Goal: Information Seeking & Learning: Compare options

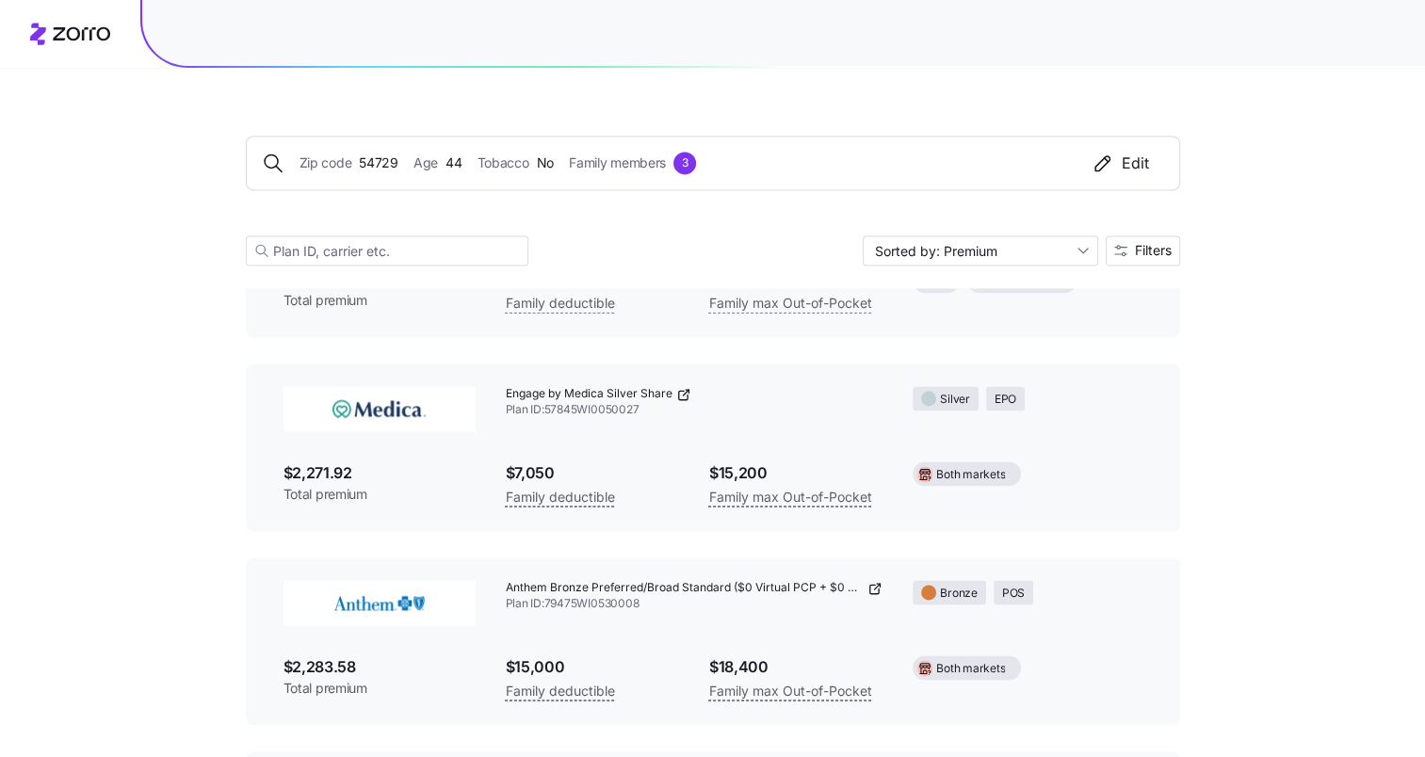
scroll to position [2542, 0]
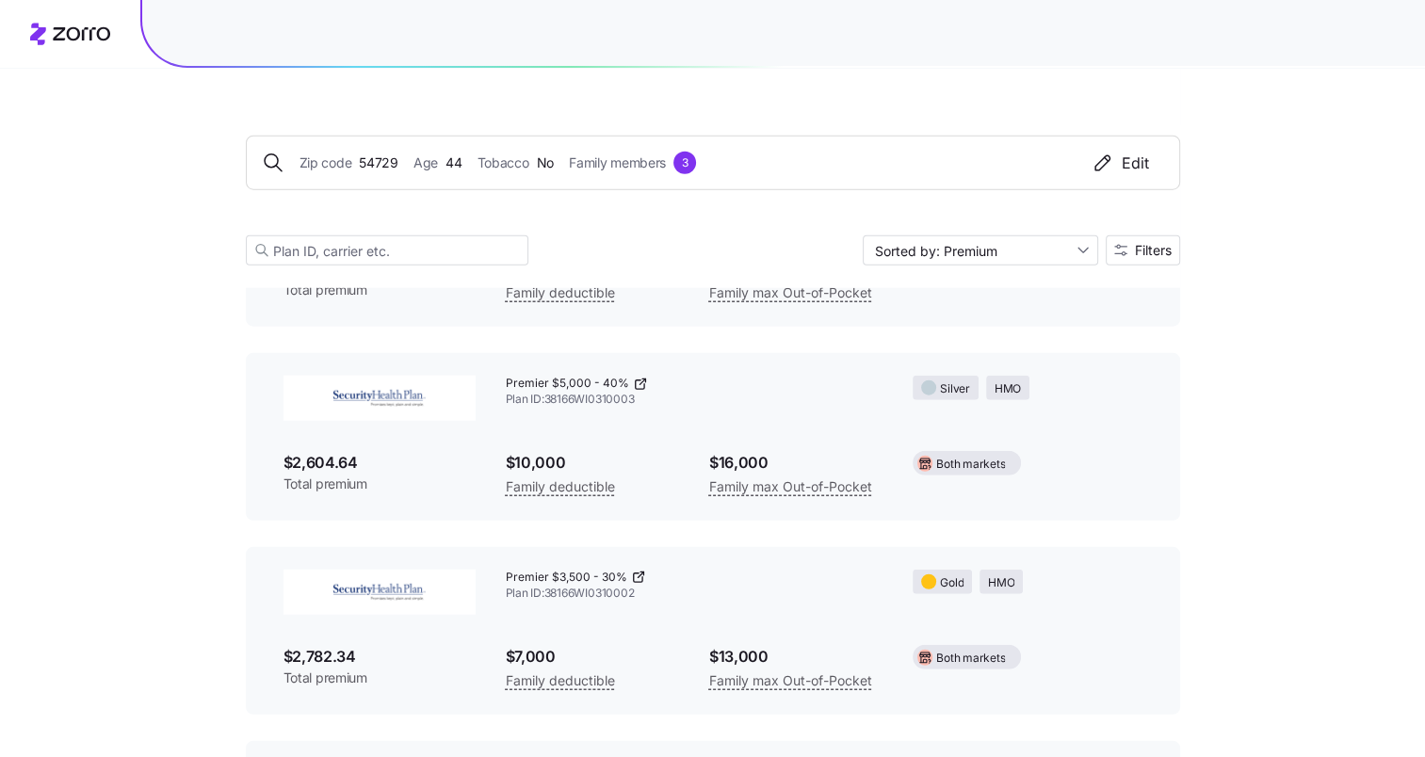
scroll to position [5090, 0]
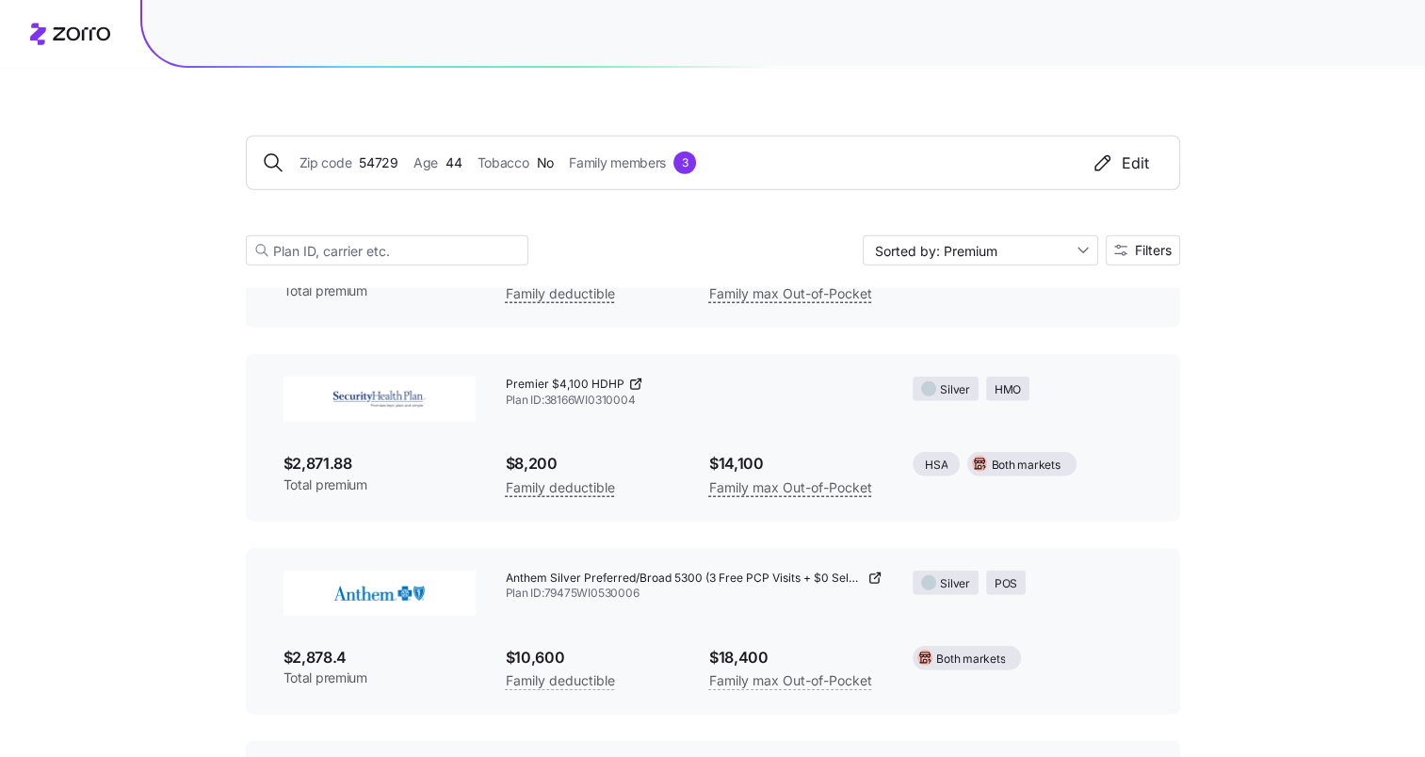
click at [650, 377] on div "Premier $4,100 HDHP" at bounding box center [695, 385] width 378 height 16
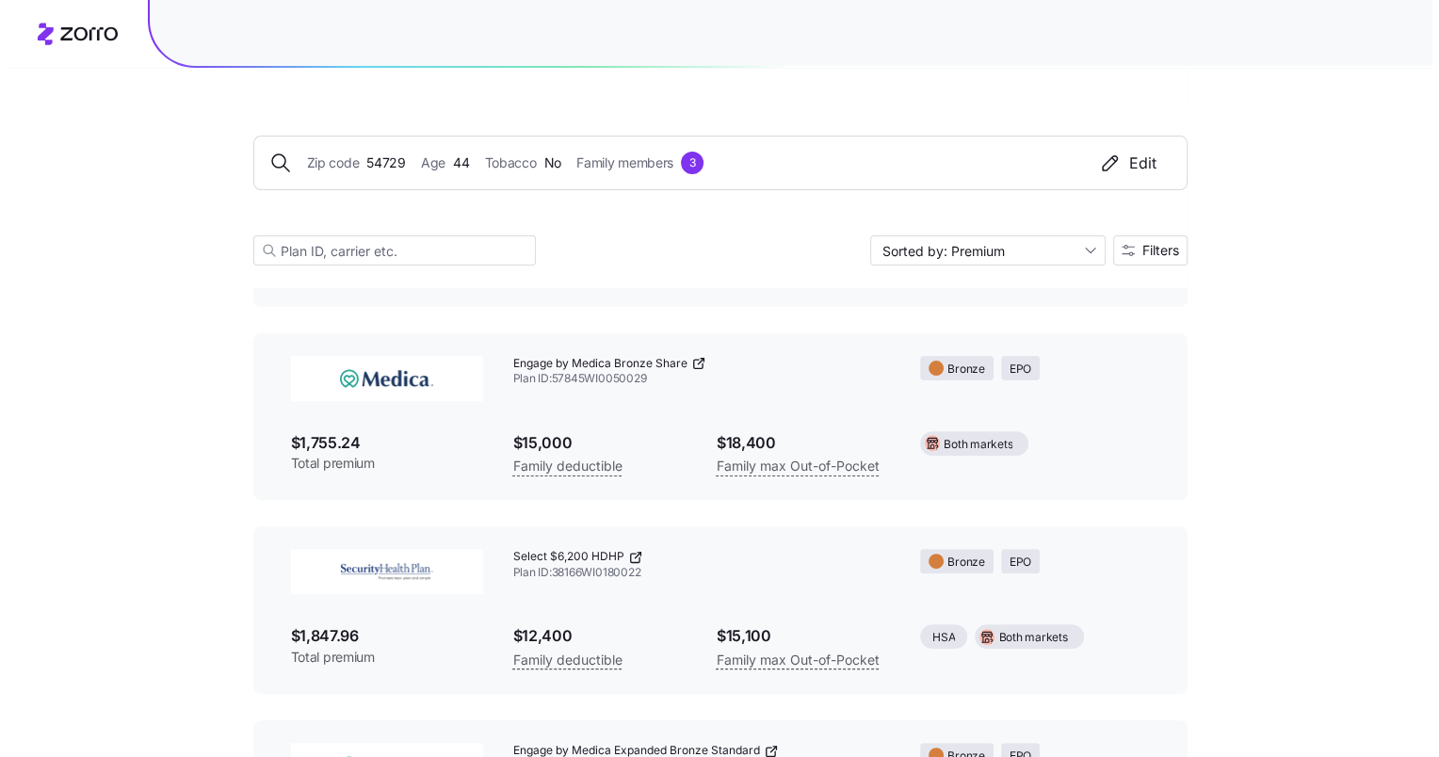
scroll to position [377, 0]
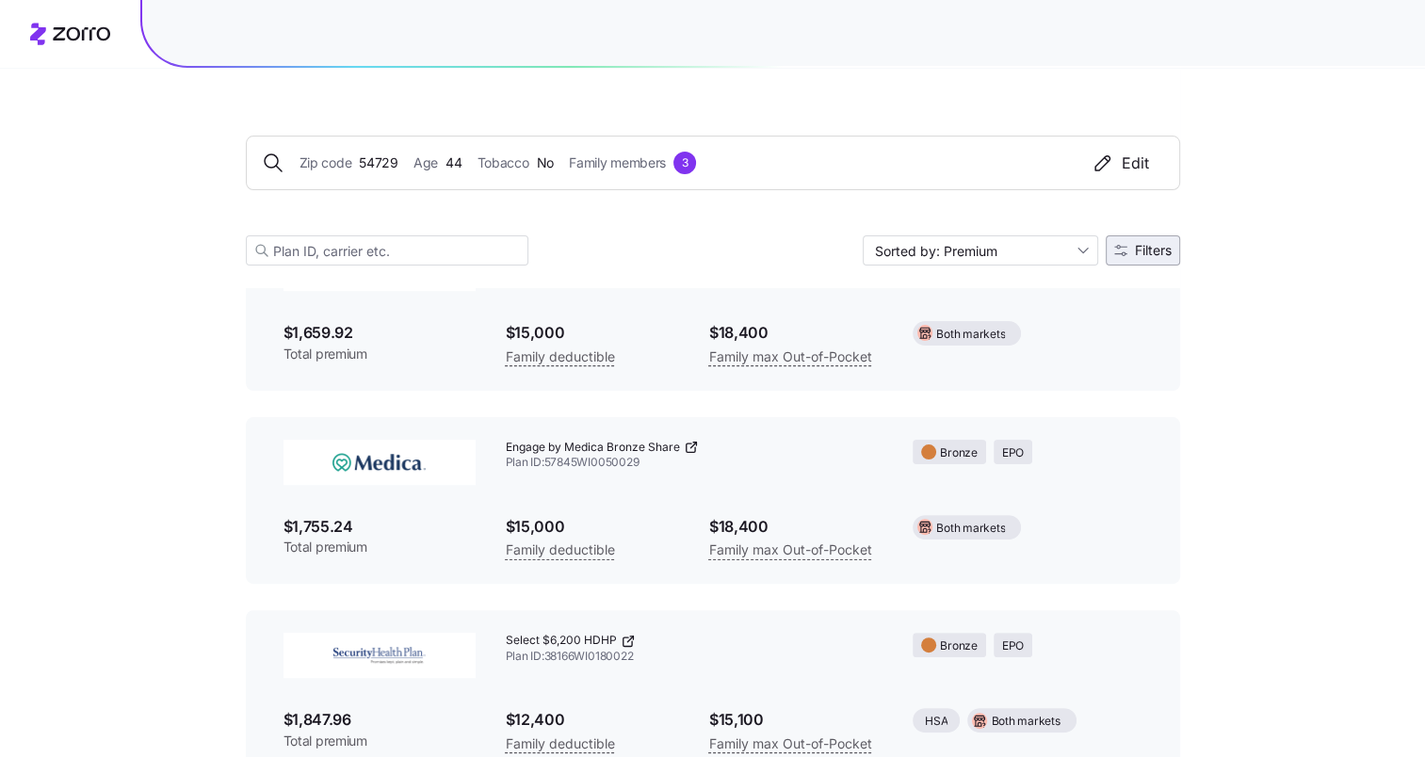
click at [1160, 251] on span "Filters" at bounding box center [1153, 250] width 37 height 13
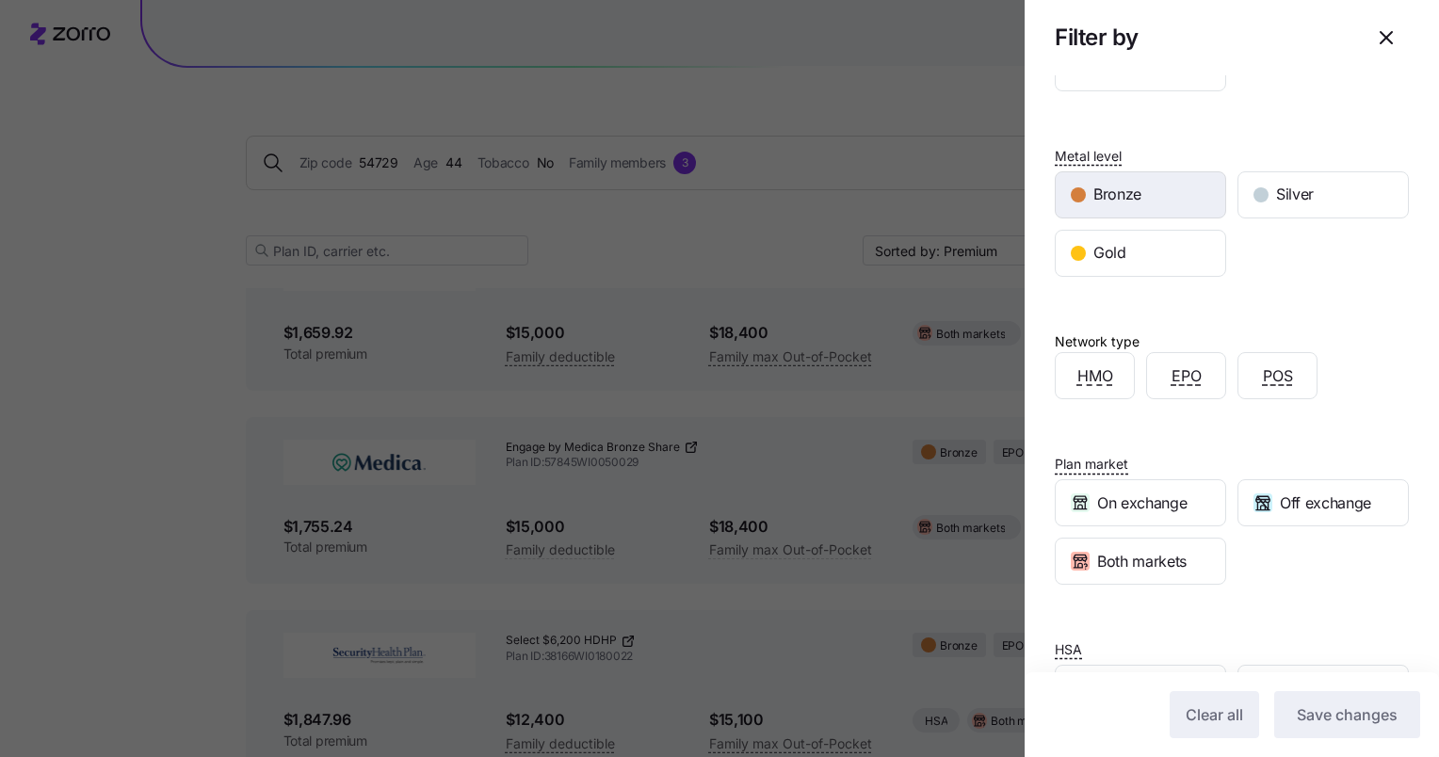
scroll to position [224, 0]
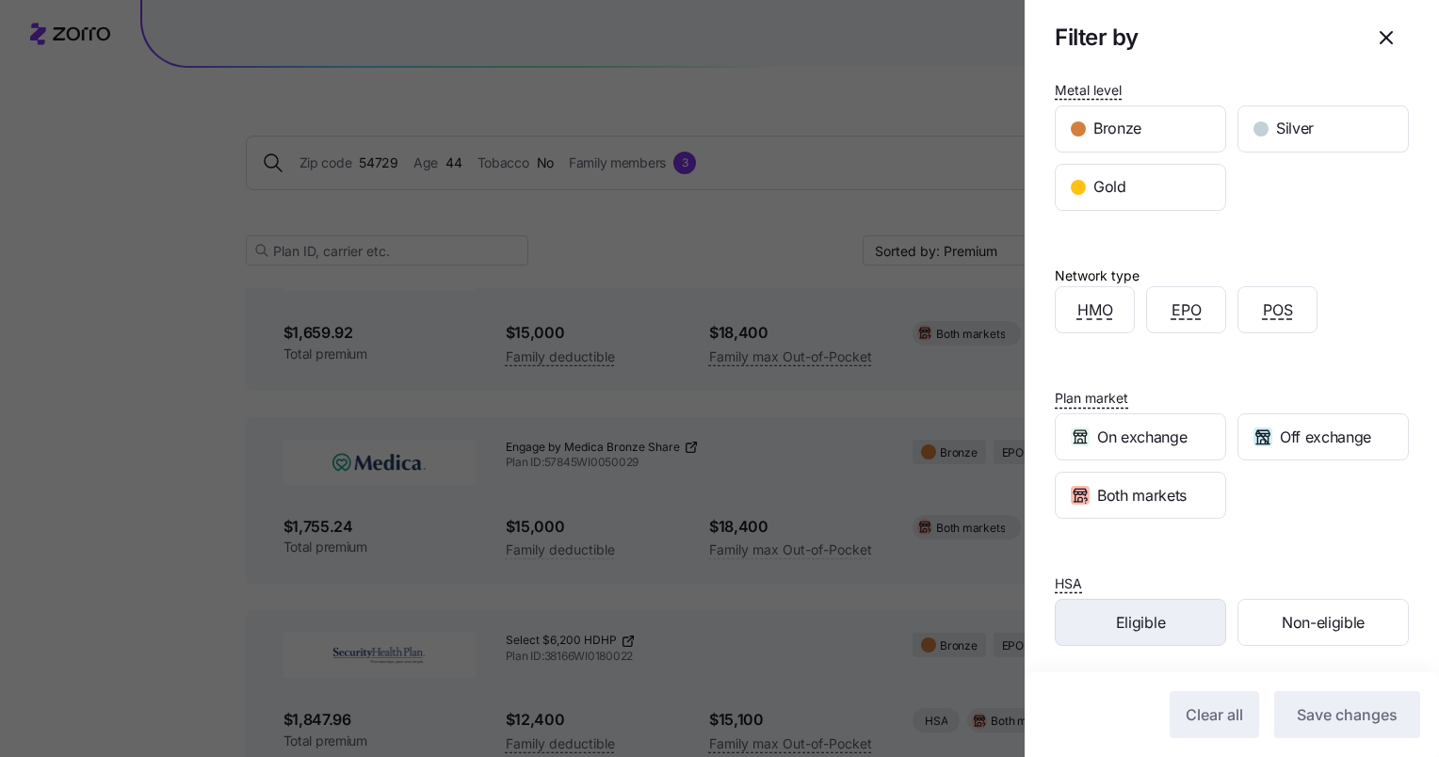
click at [1166, 623] on div "Eligible" at bounding box center [1140, 622] width 169 height 45
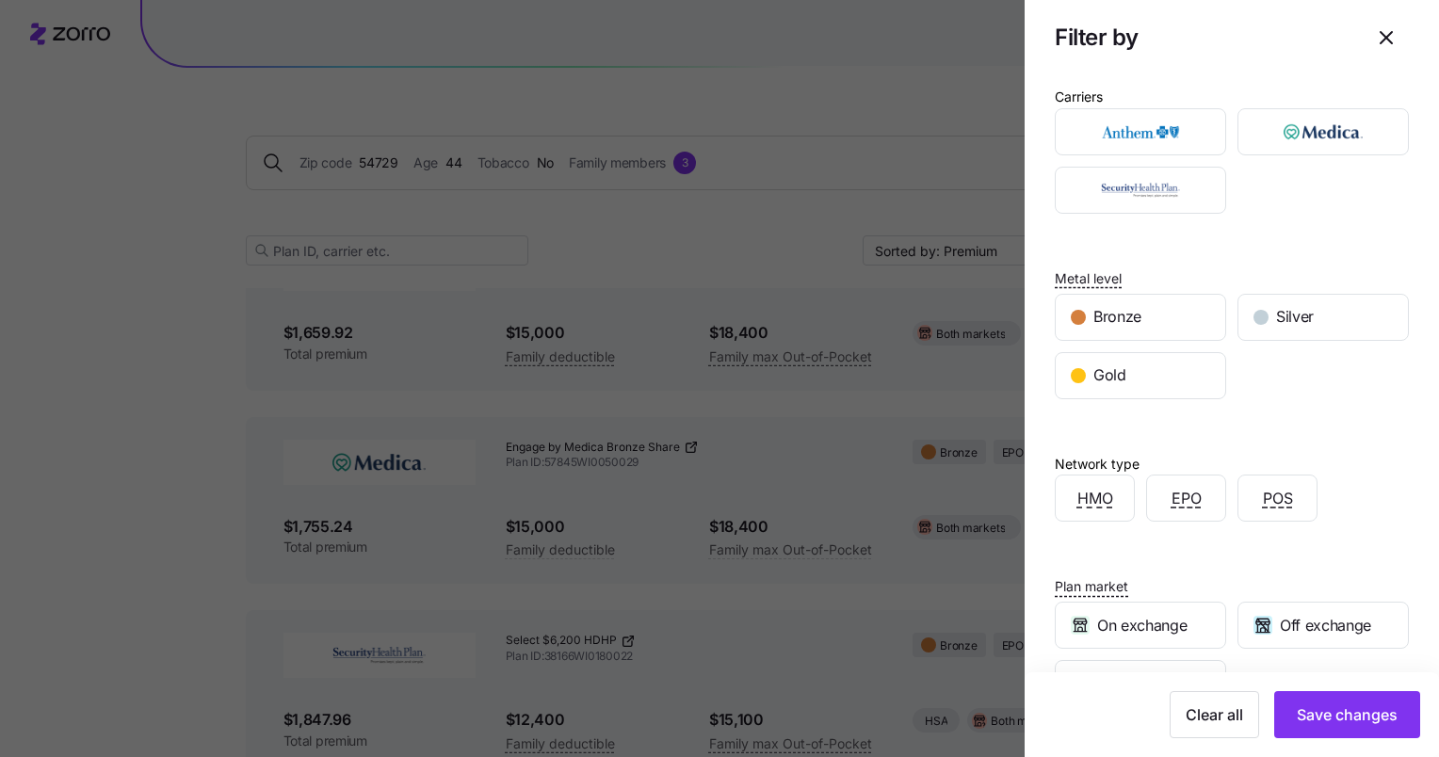
scroll to position [0, 0]
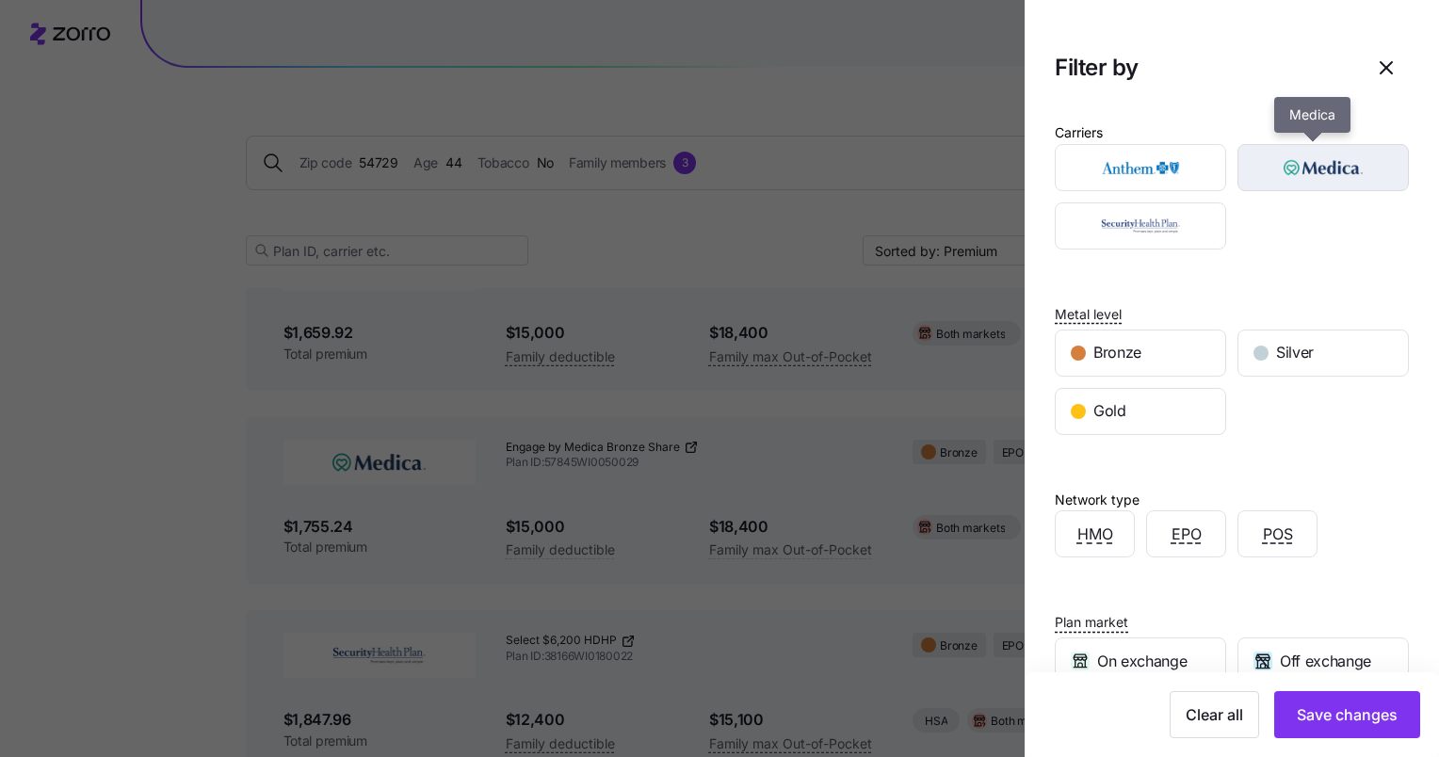
click at [1297, 157] on img "button" at bounding box center [1323, 168] width 138 height 38
drag, startPoint x: 1362, startPoint y: 714, endPoint x: 1218, endPoint y: 677, distance: 147.8
click at [1362, 714] on span "Save changes" at bounding box center [1347, 714] width 101 height 23
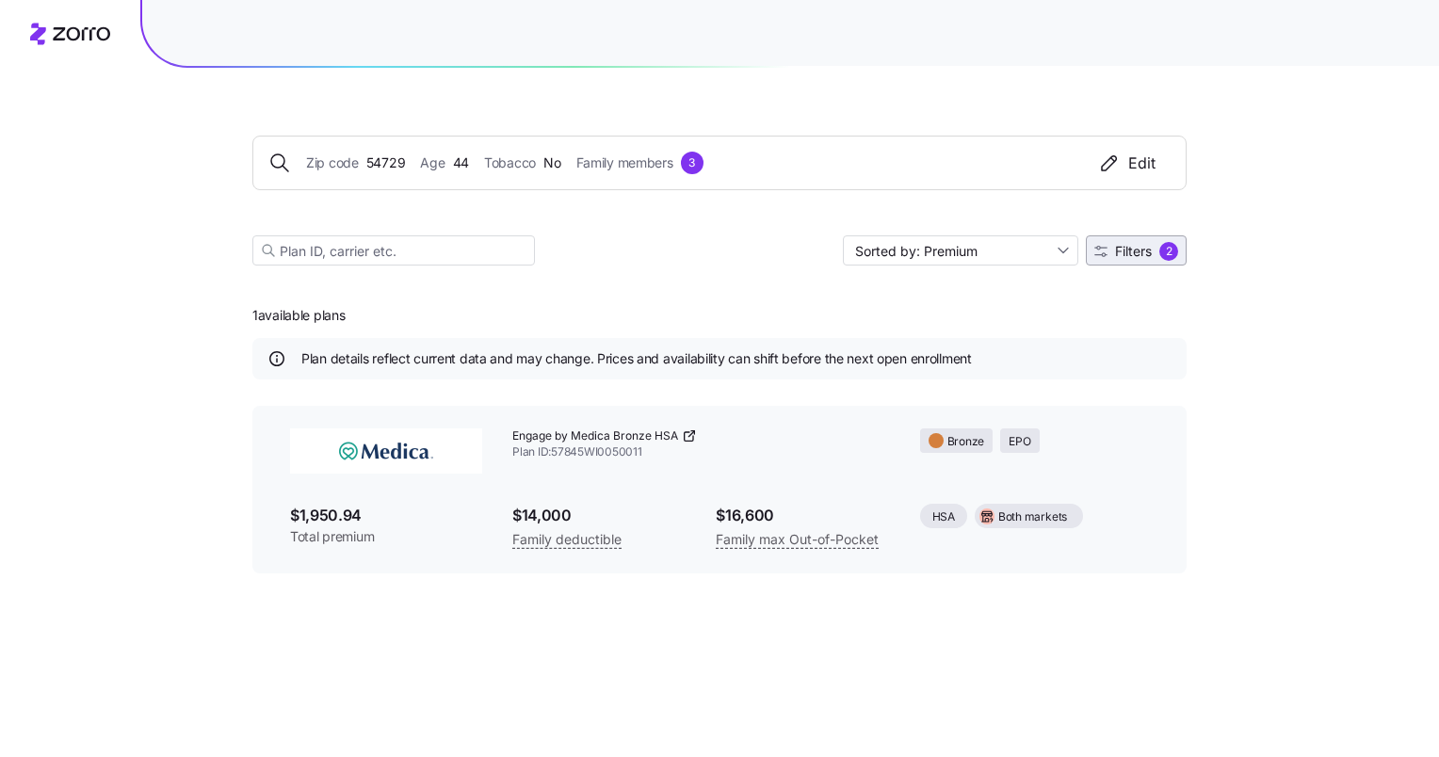
click at [1145, 254] on span "Filters" at bounding box center [1133, 251] width 37 height 13
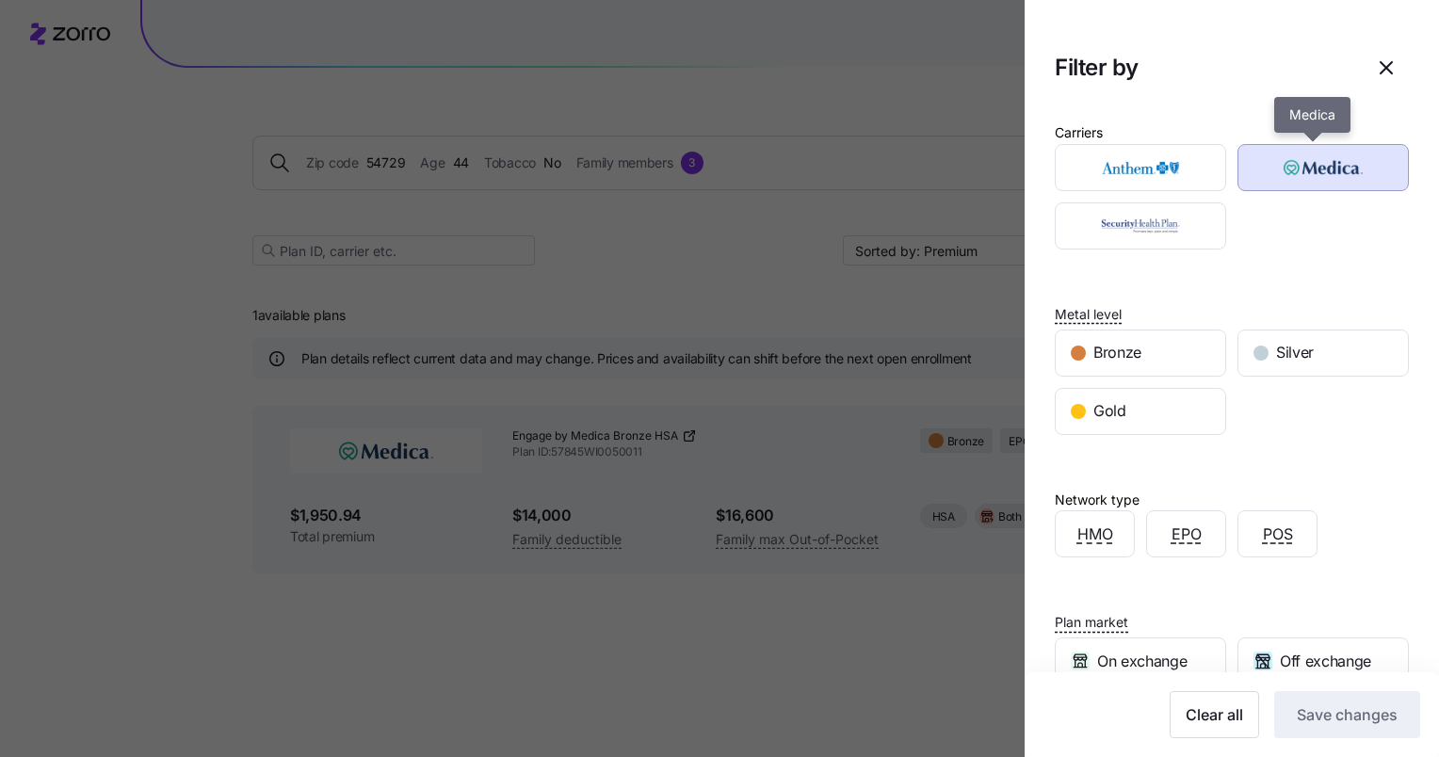
click at [1284, 171] on img "button" at bounding box center [1323, 168] width 138 height 38
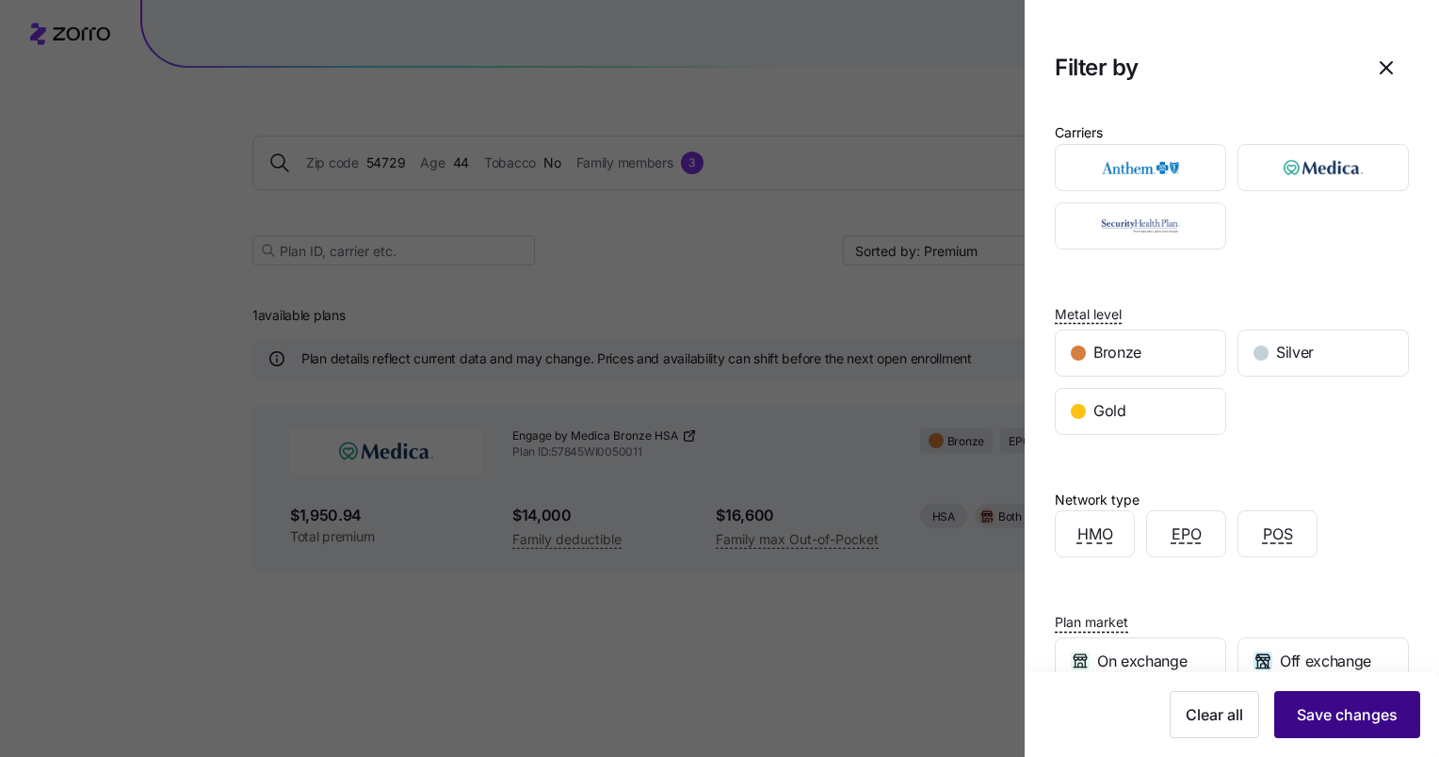
click at [1318, 719] on span "Save changes" at bounding box center [1347, 714] width 101 height 23
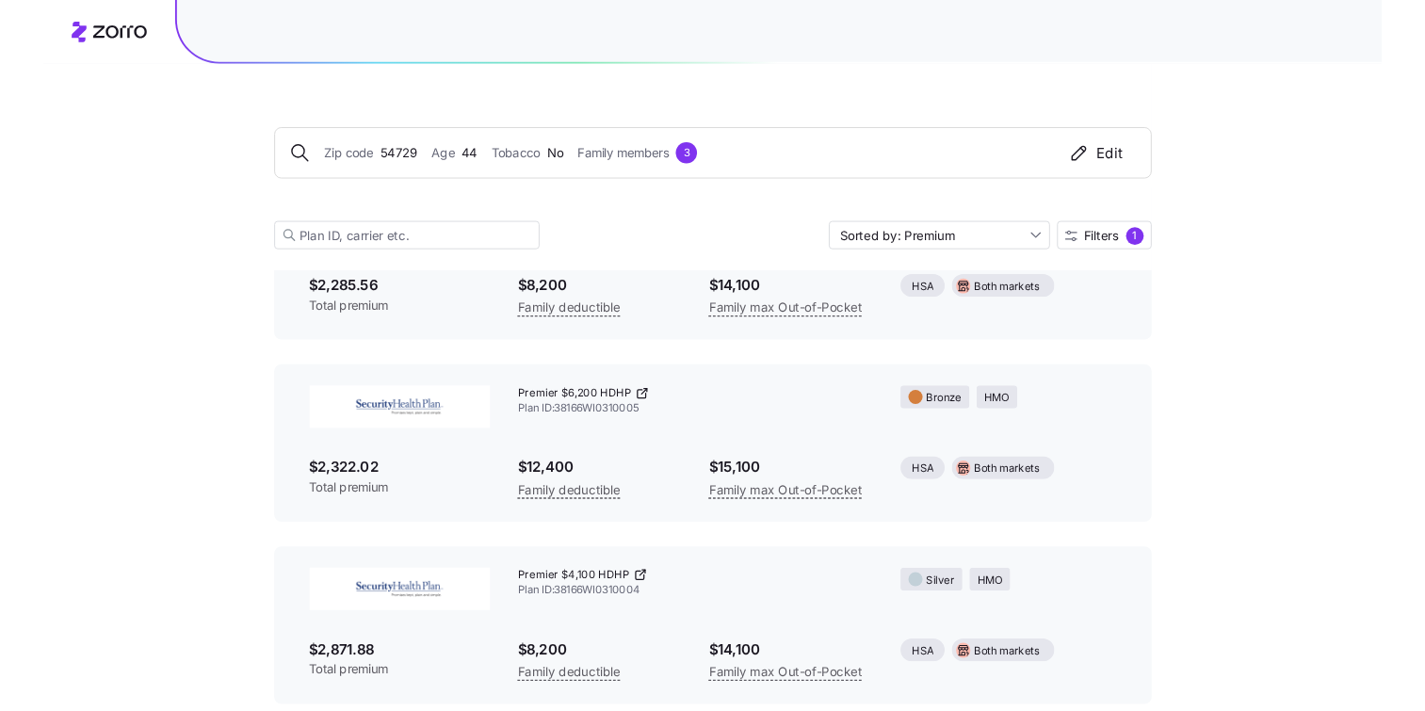
scroll to position [810, 0]
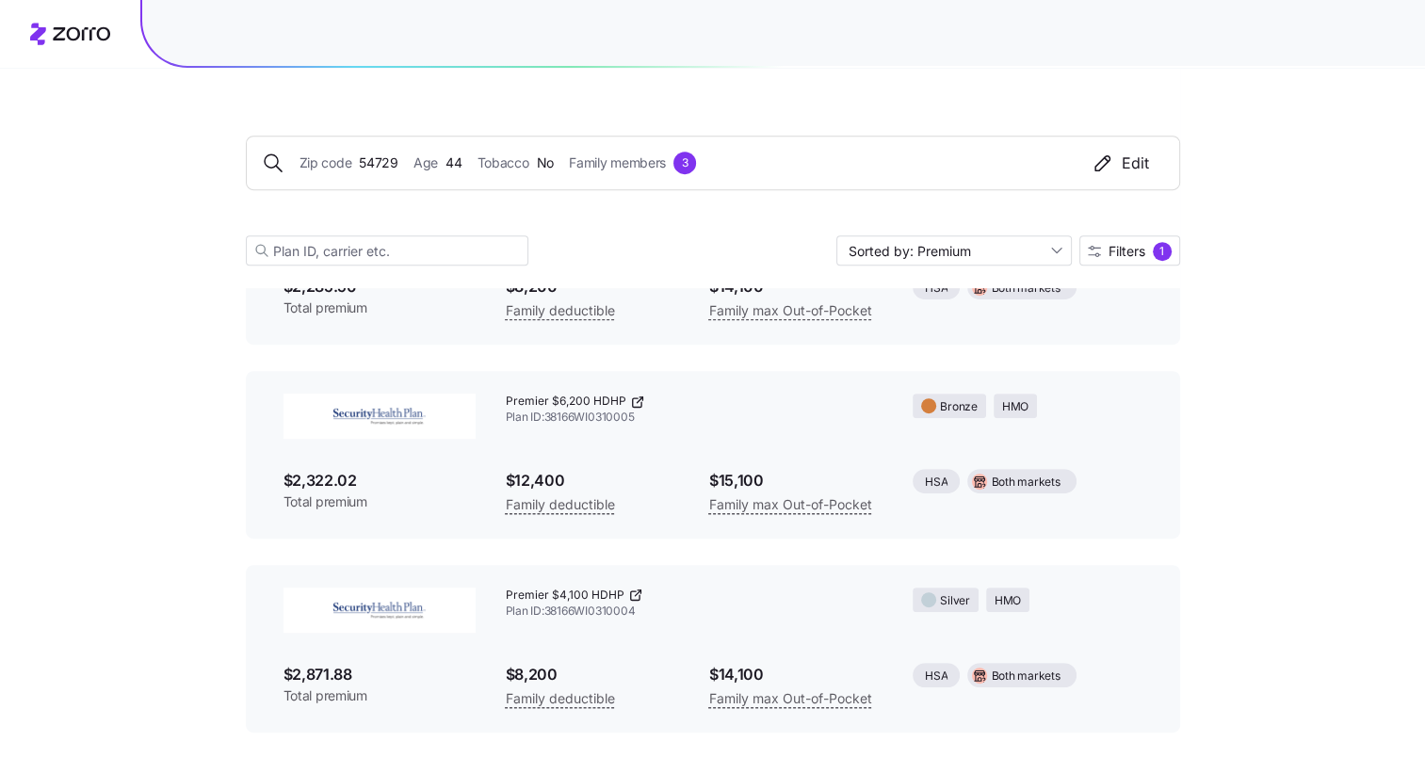
click at [637, 396] on icon at bounding box center [637, 402] width 15 height 15
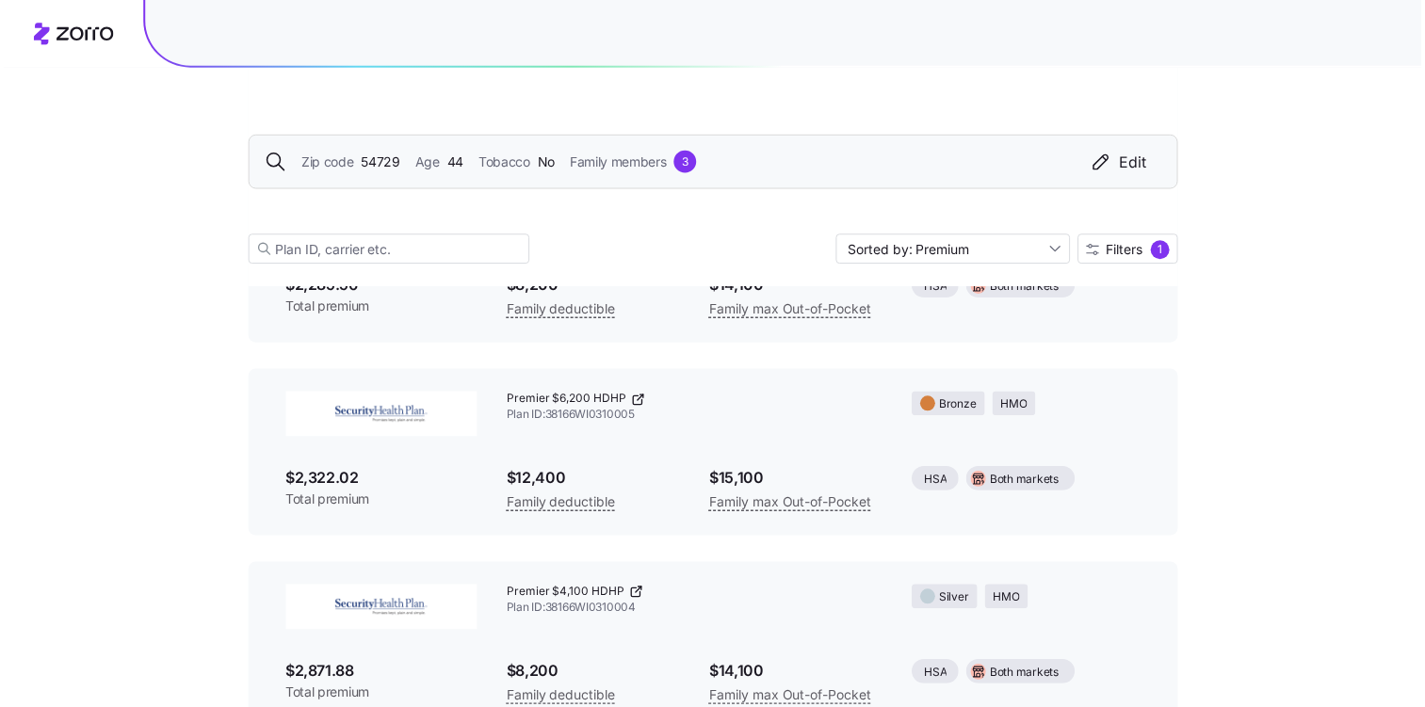
scroll to position [856, 0]
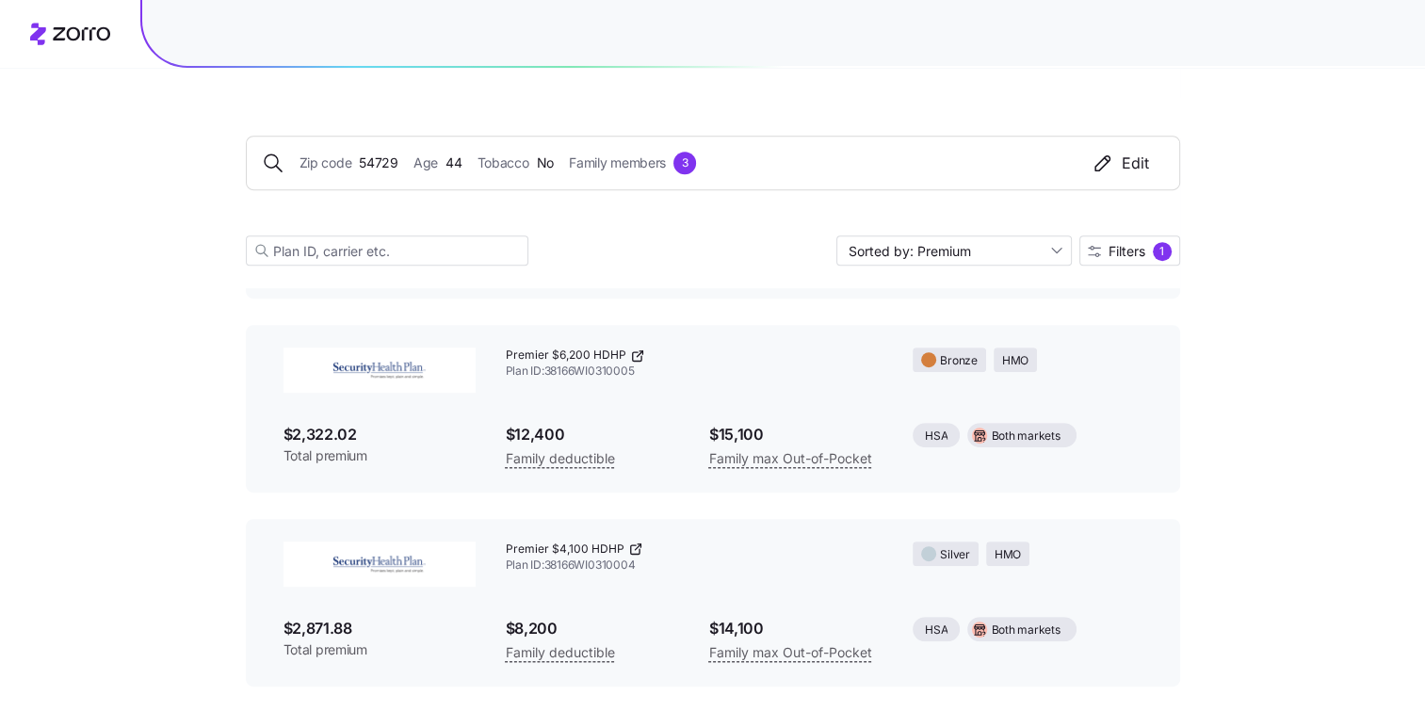
click at [630, 360] on icon at bounding box center [637, 355] width 15 height 15
